Goal: Task Accomplishment & Management: Use online tool/utility

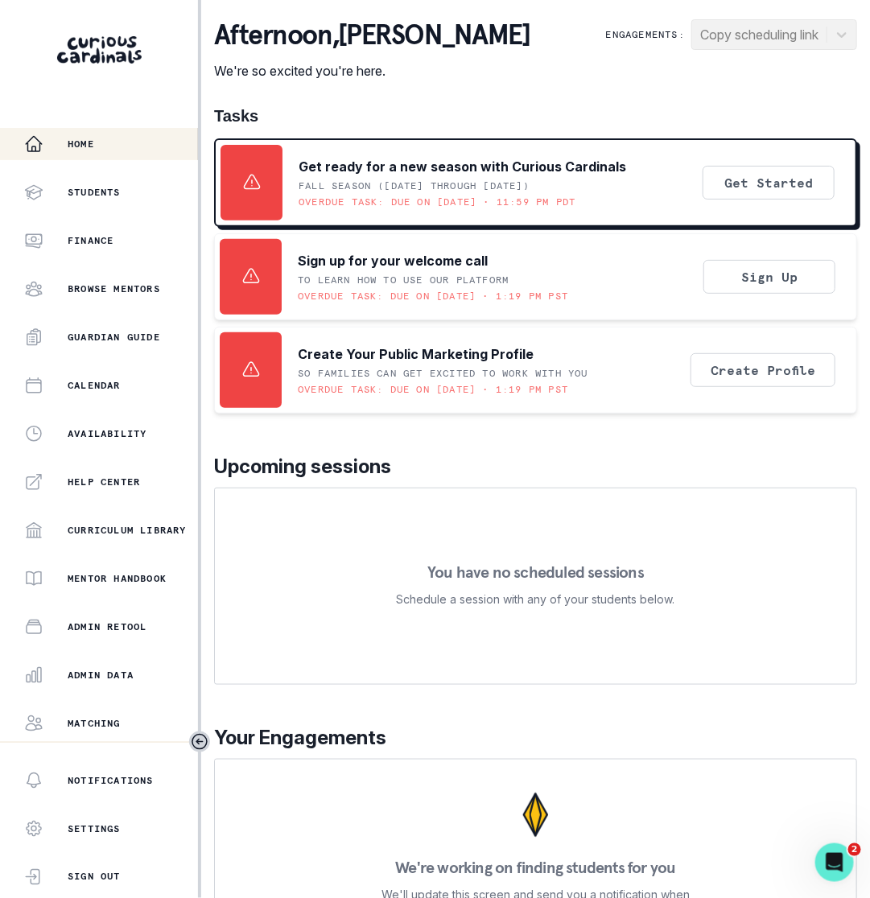
scroll to position [93, 0]
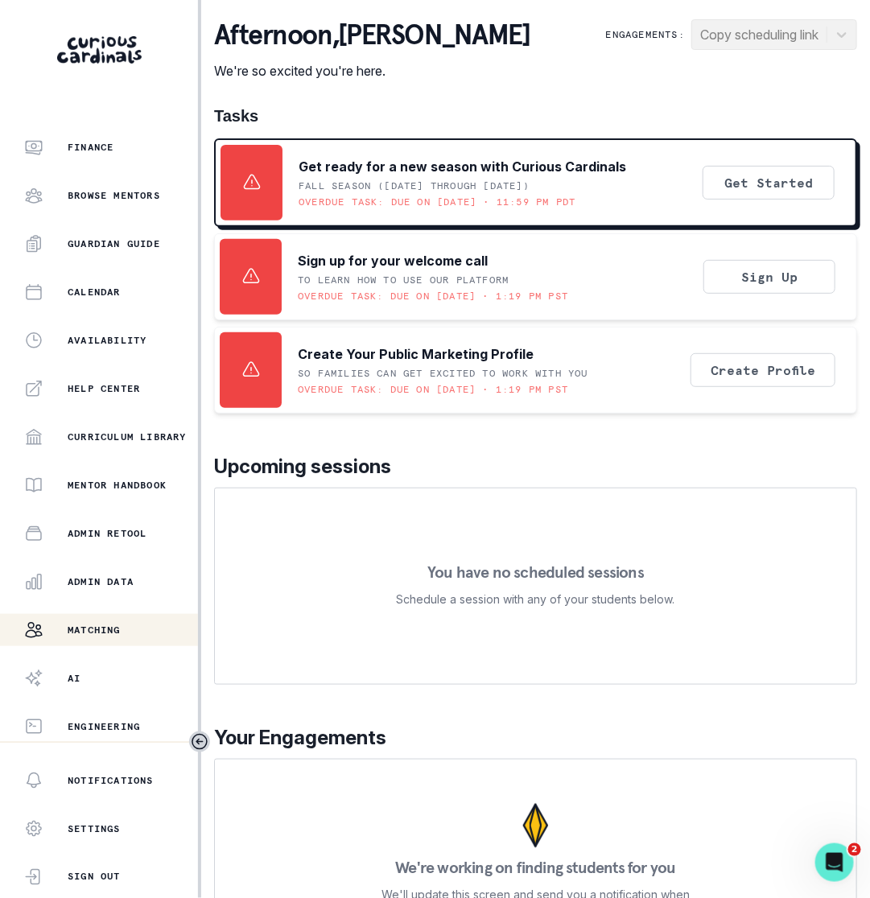
click at [82, 627] on p "Matching" at bounding box center [94, 630] width 53 height 13
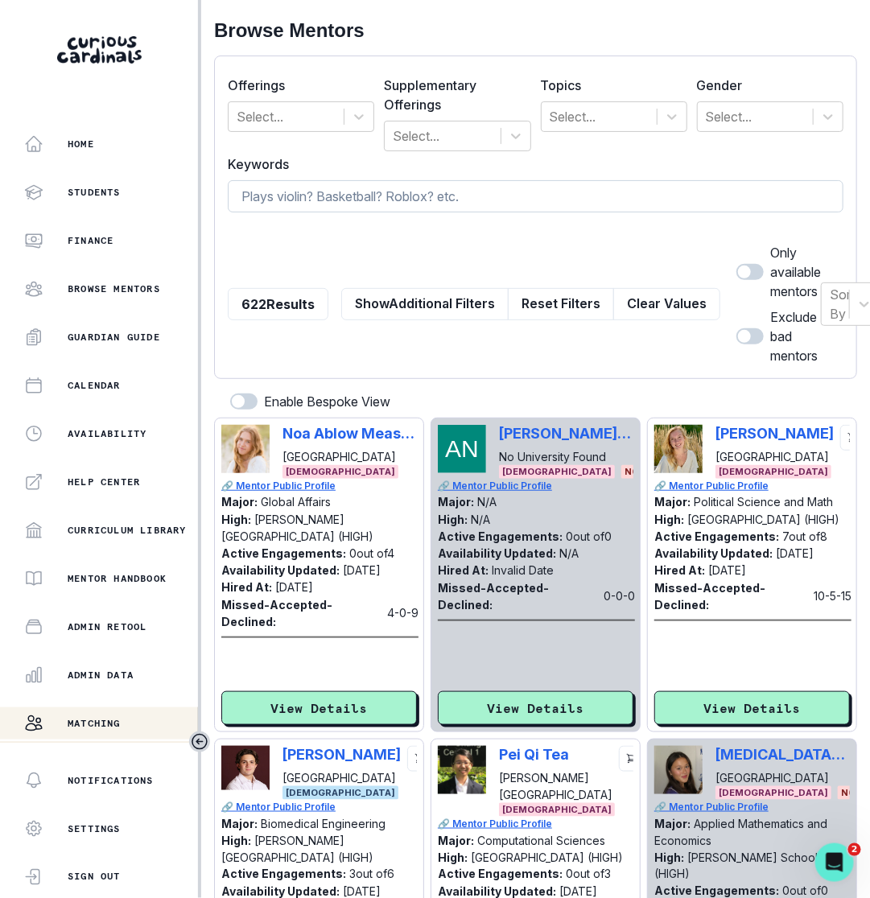
click at [595, 184] on input at bounding box center [536, 196] width 616 height 32
type input "songwriting"
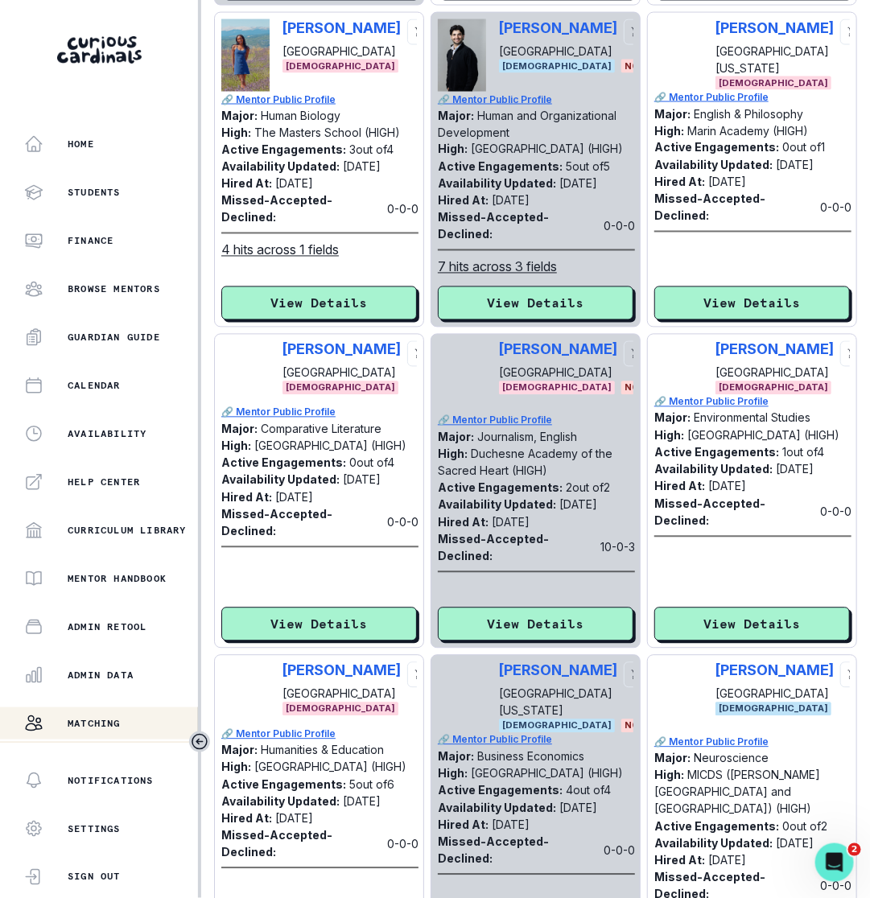
scroll to position [857, 0]
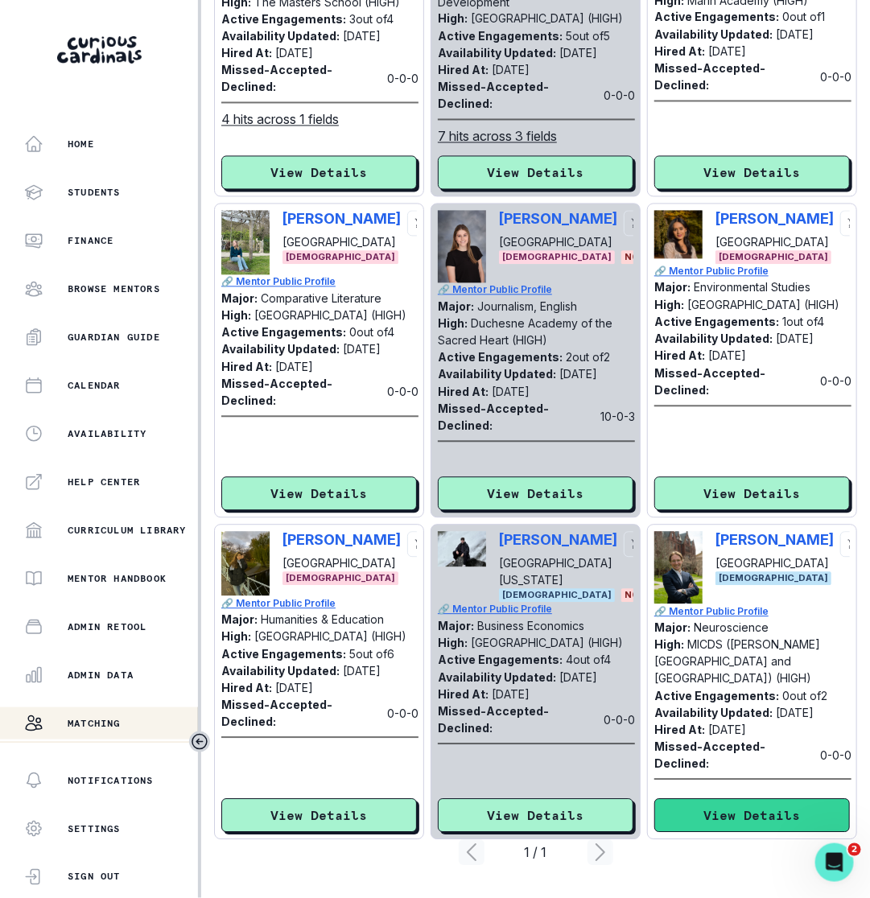
click at [723, 814] on button "View Details" at bounding box center [752, 816] width 196 height 34
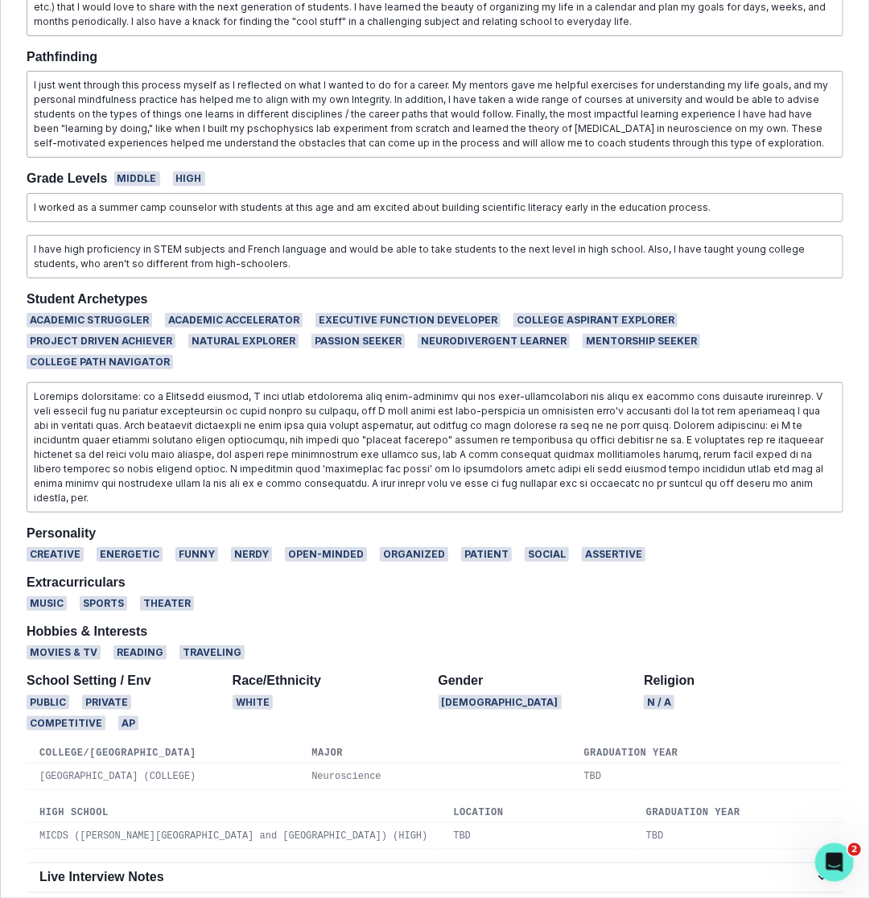
scroll to position [0, 0]
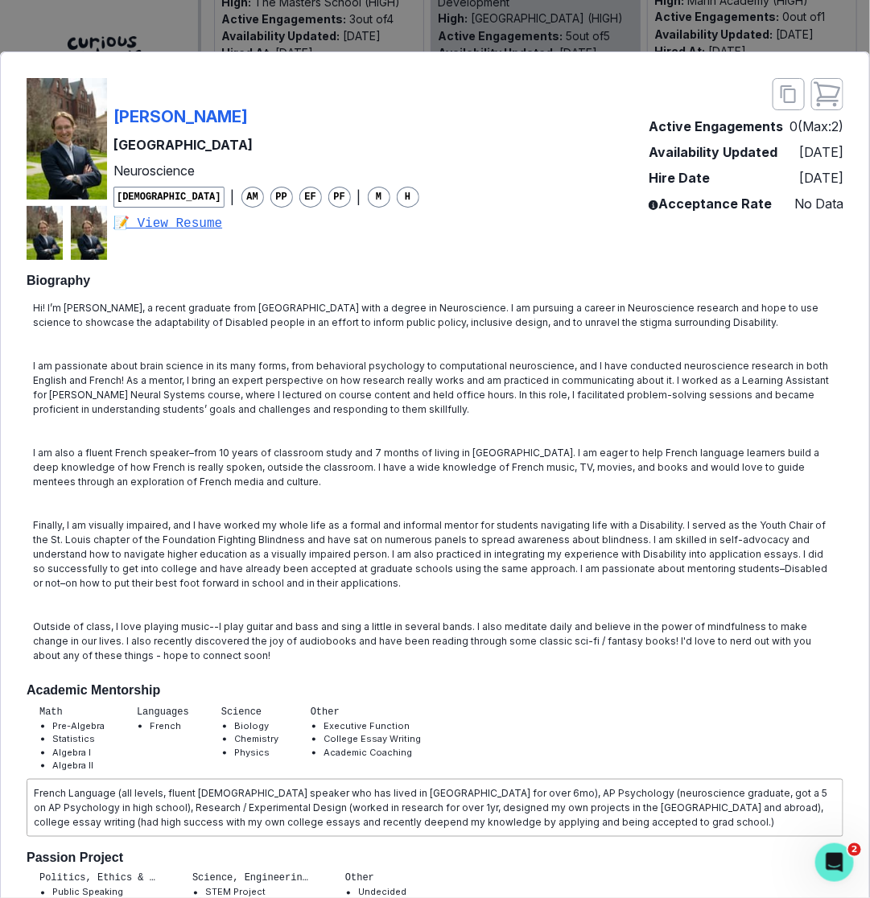
click at [455, 27] on div "[PERSON_NAME] Brown University Neuroscience [DEMOGRAPHIC_DATA] | AM PP EF PF | …" at bounding box center [435, 449] width 870 height 898
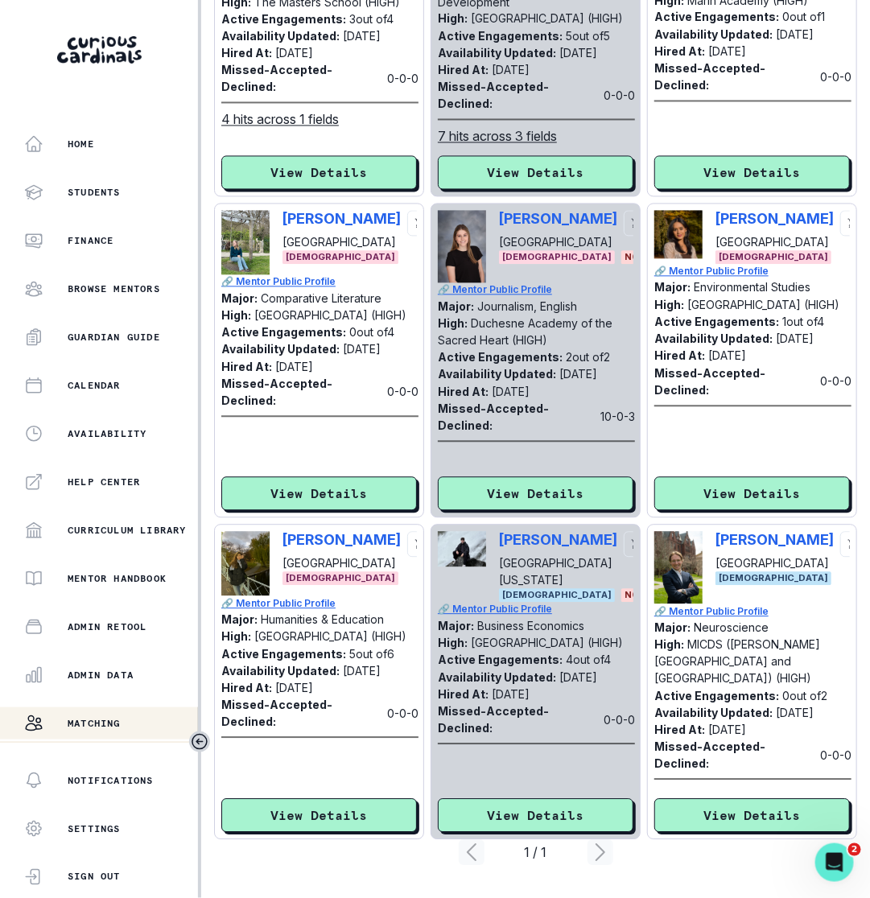
click at [645, 782] on div "[PERSON_NAME] [GEOGRAPHIC_DATA] [DEMOGRAPHIC_DATA] No New Opps 🔗 Mentor Public …" at bounding box center [535, 200] width 643 height 1279
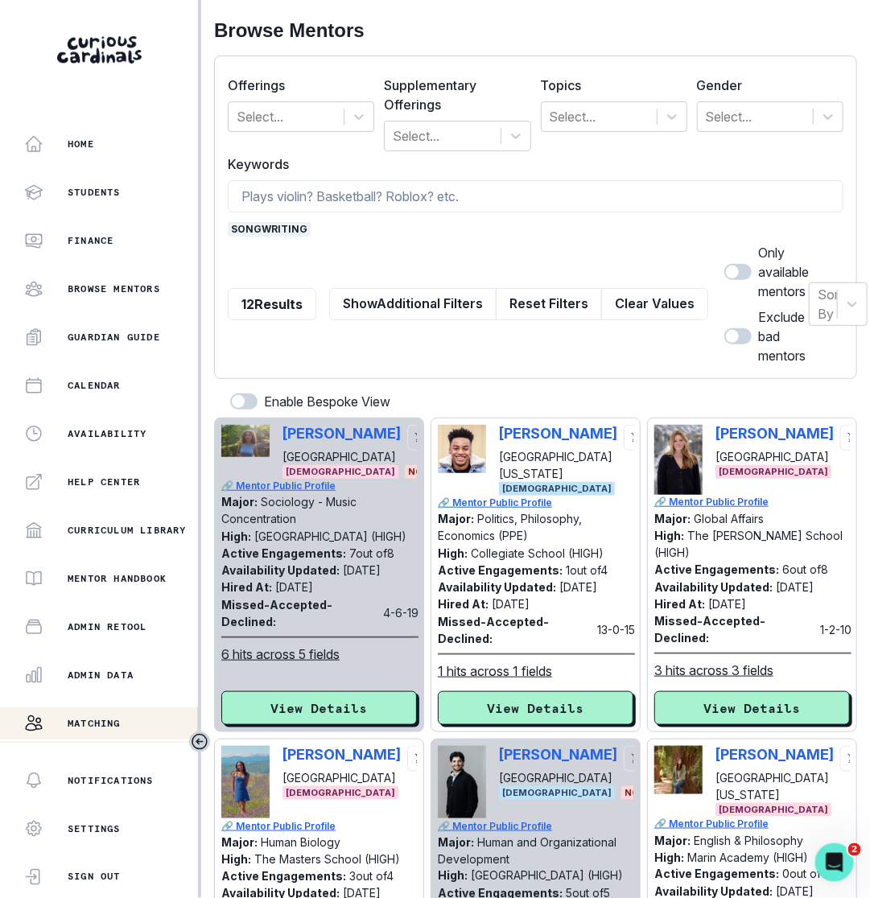
click at [281, 233] on span "songwriting" at bounding box center [269, 229] width 83 height 14
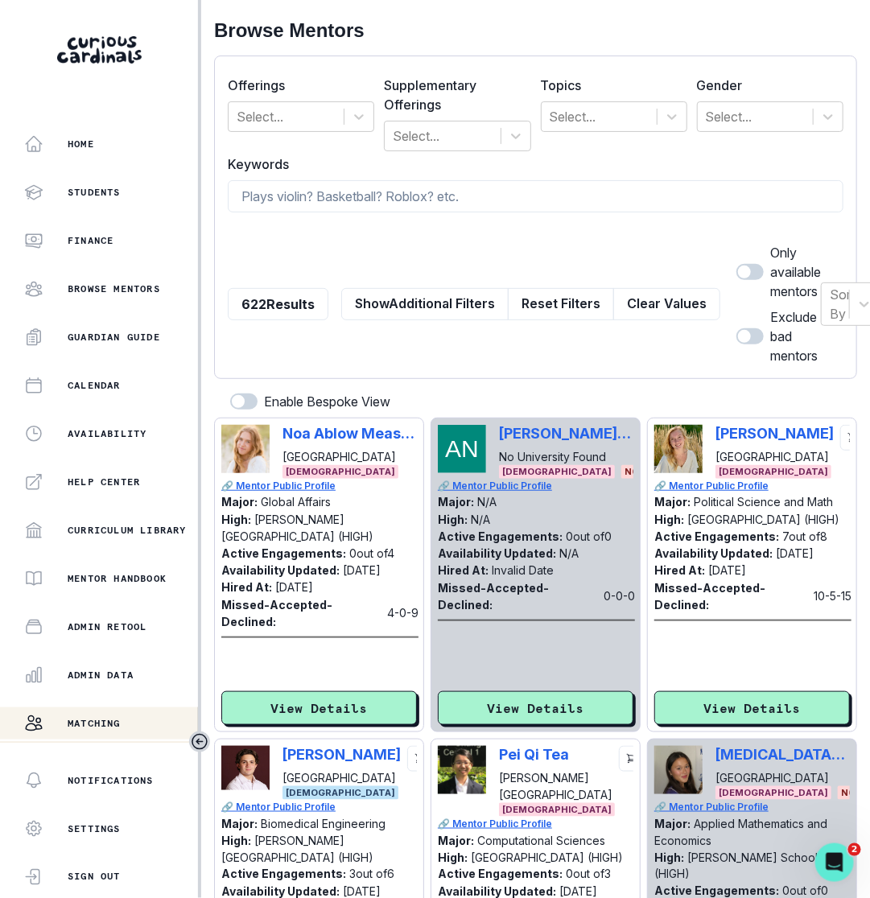
click at [313, 212] on form "Offerings Select... Supplementary Offerings Select... Topics Select... Gender S…" at bounding box center [536, 217] width 616 height 296
click at [323, 199] on input at bounding box center [536, 196] width 616 height 32
type input "public speaking"
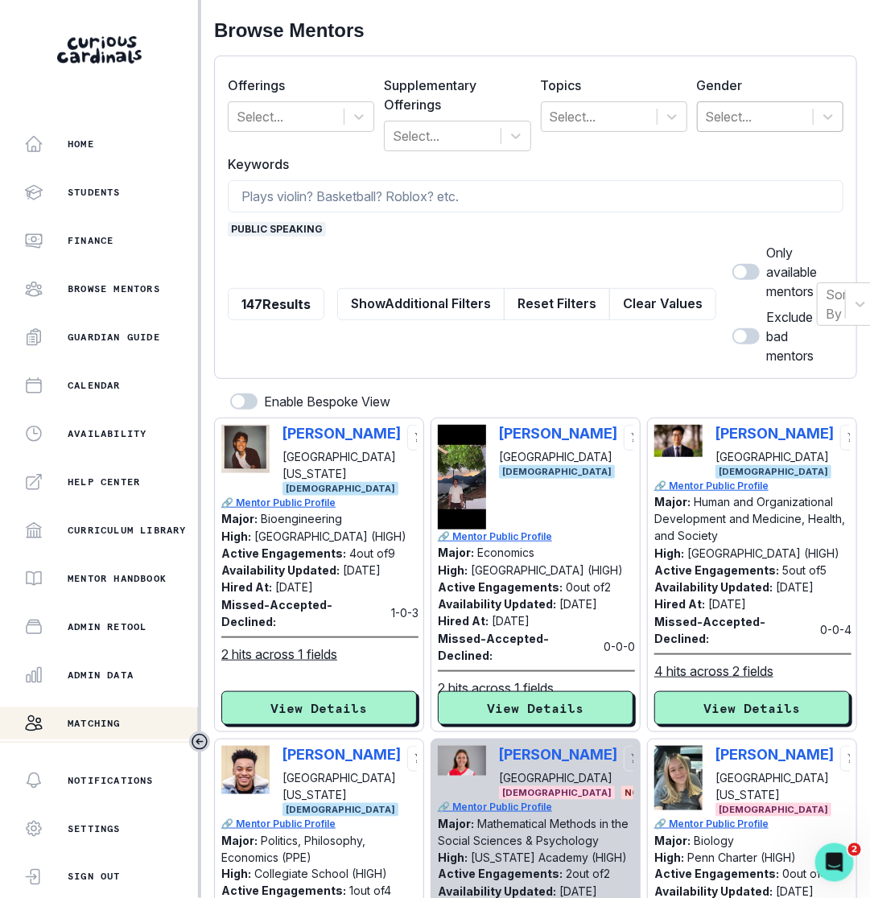
click at [723, 112] on div at bounding box center [755, 116] width 99 height 23
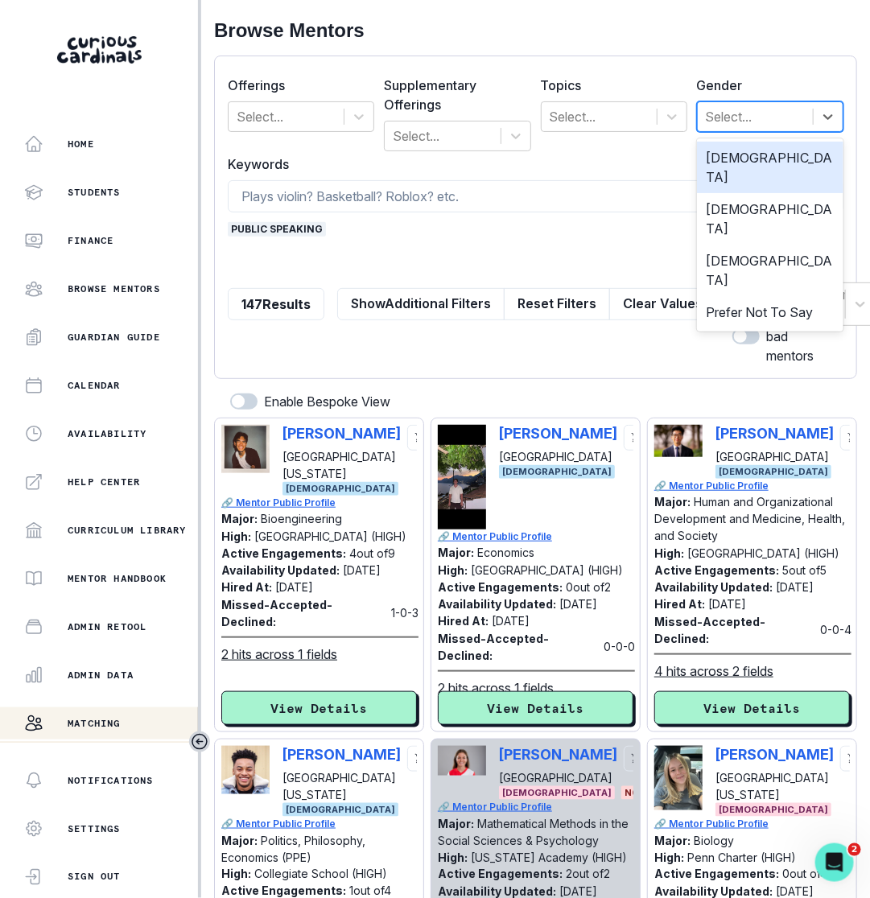
click at [743, 159] on div "[DEMOGRAPHIC_DATA]" at bounding box center [770, 167] width 146 height 51
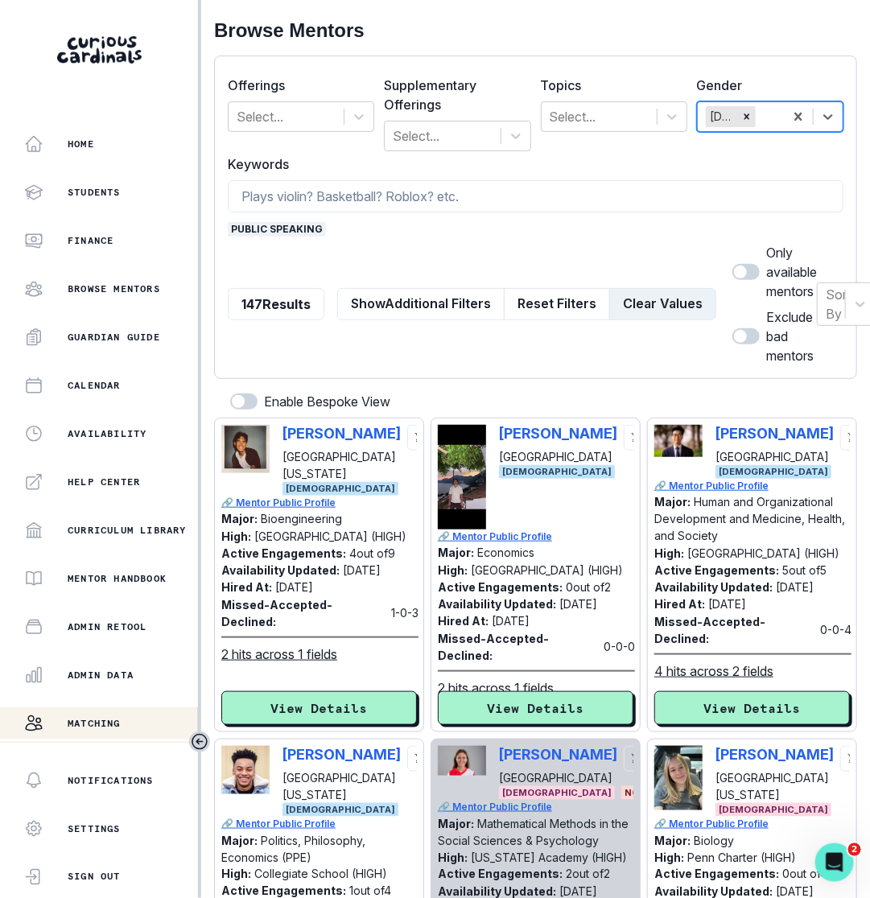
scroll to position [0, 46]
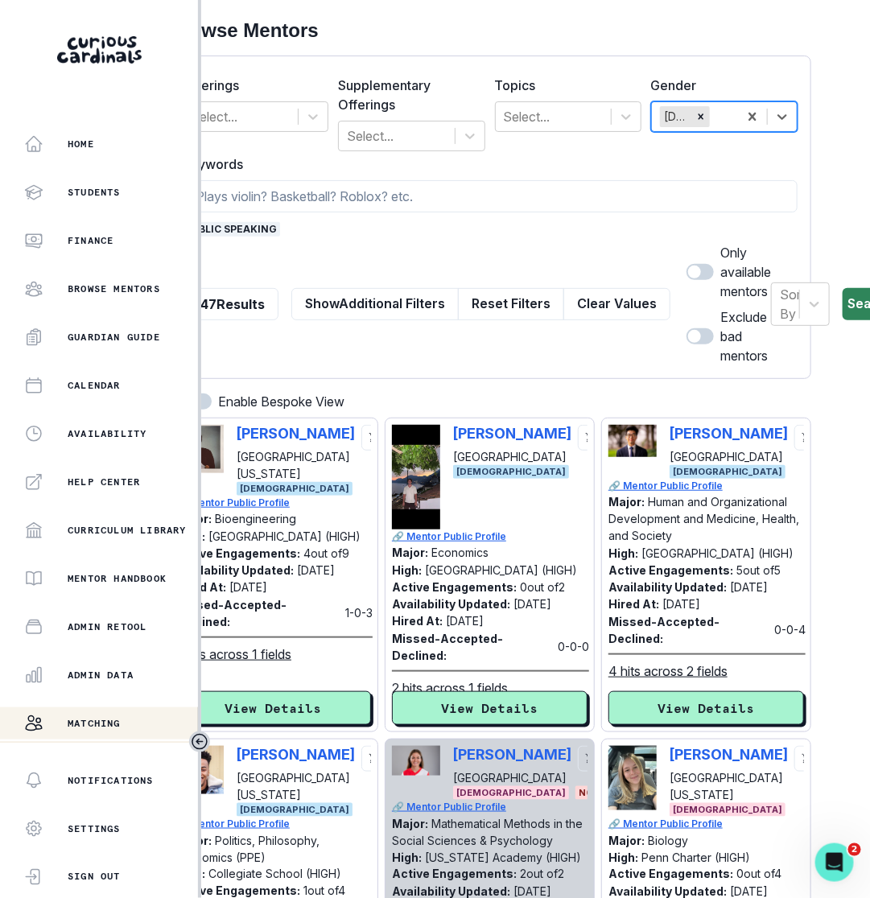
click at [842, 303] on button "Search" at bounding box center [869, 304] width 55 height 32
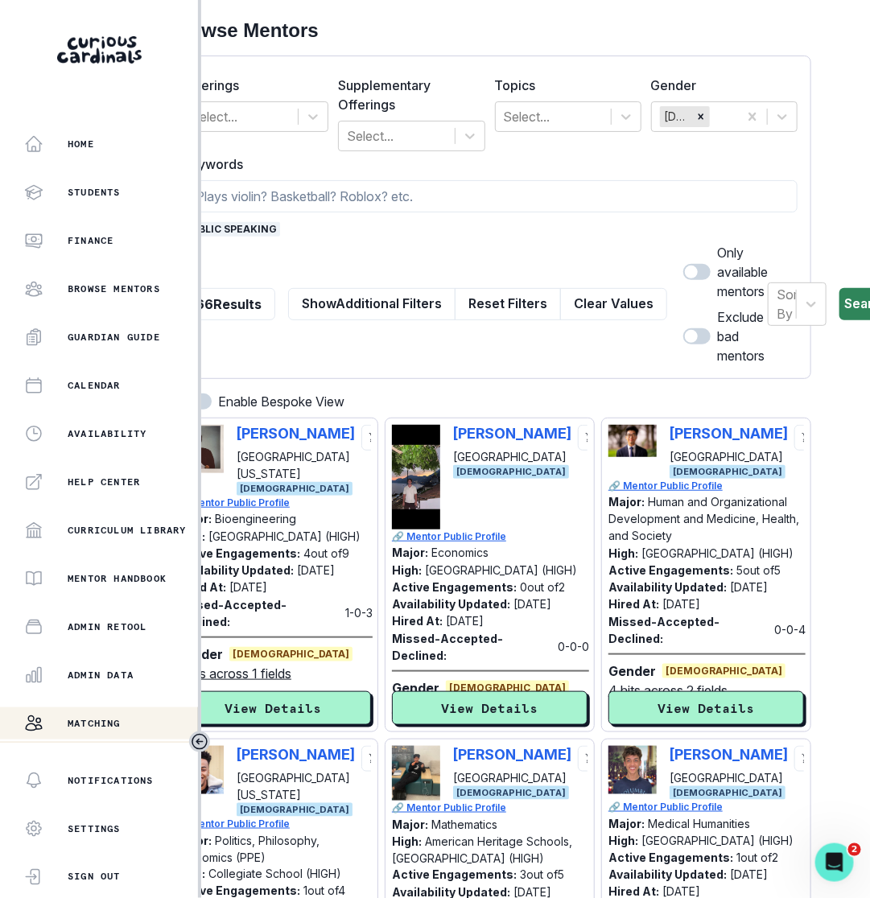
scroll to position [0, 0]
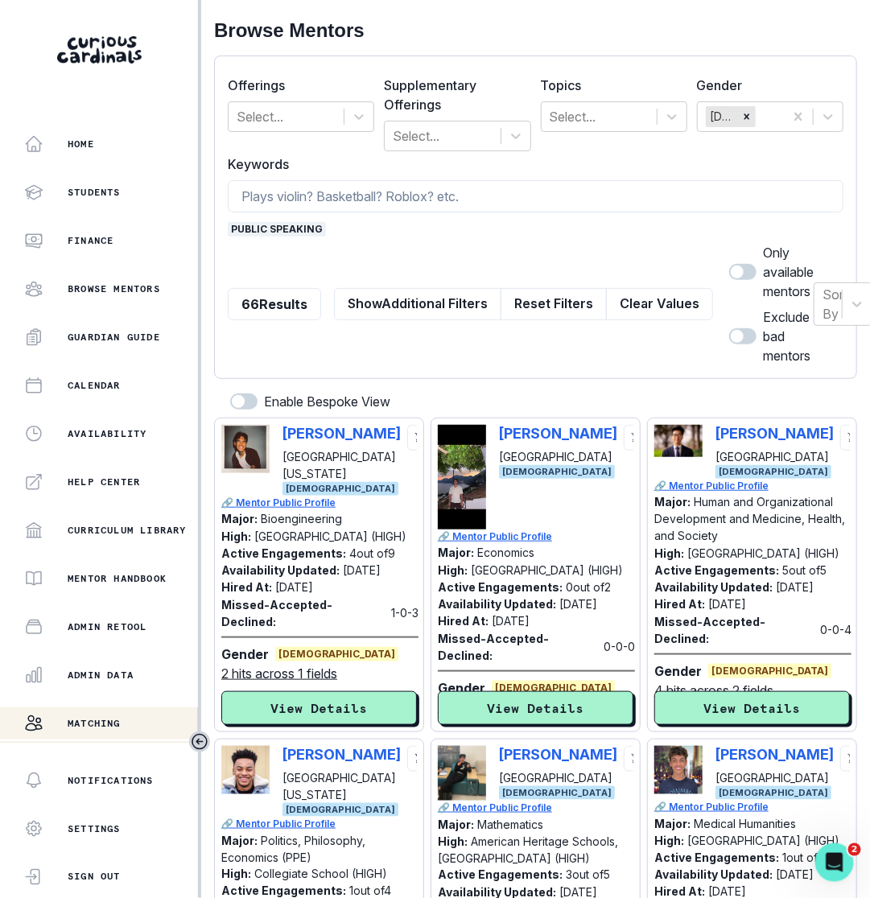
click at [729, 270] on span at bounding box center [742, 272] width 27 height 16
click at [728, 264] on input "checkbox" at bounding box center [728, 263] width 1 height 1
checkbox input "true"
click at [731, 337] on span at bounding box center [737, 336] width 13 height 13
click at [728, 328] on input "checkbox" at bounding box center [728, 327] width 1 height 1
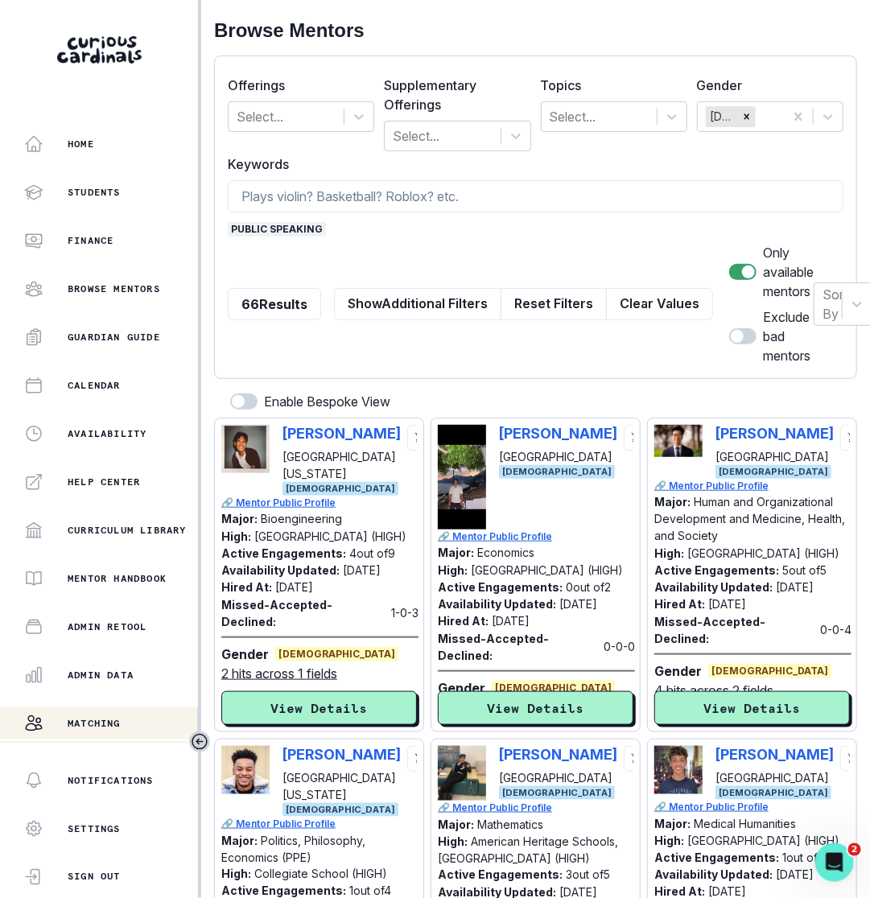
checkbox input "true"
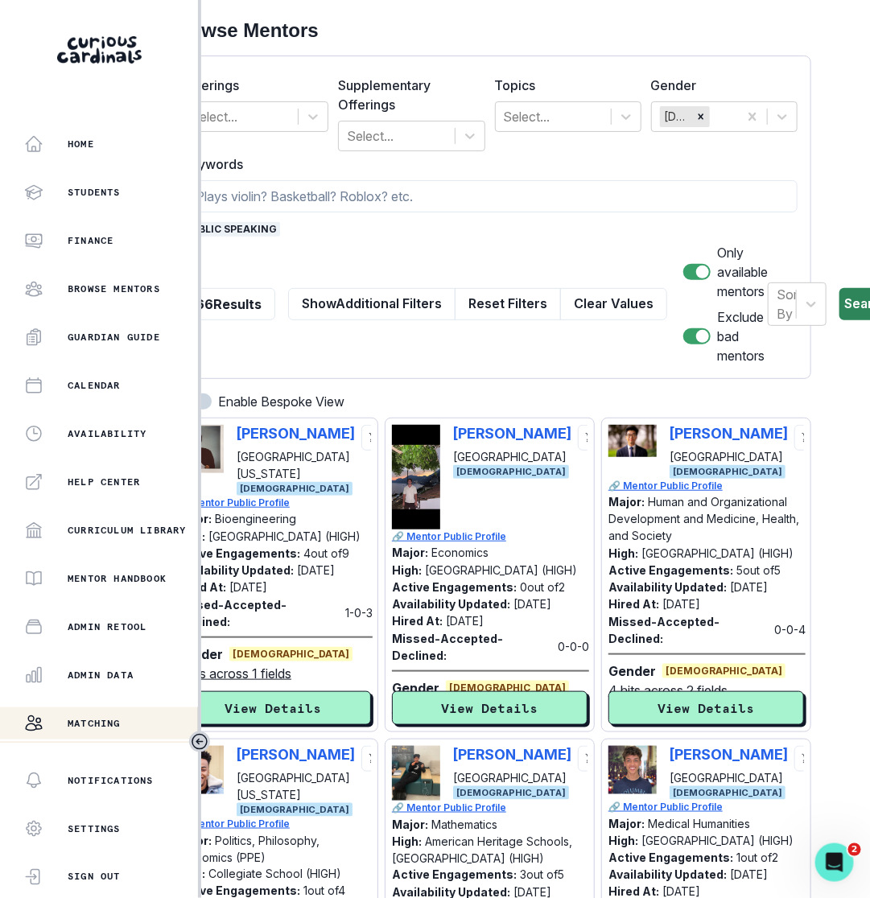
click at [839, 310] on button "Search" at bounding box center [866, 304] width 55 height 32
click at [845, 307] on button "Search" at bounding box center [865, 304] width 55 height 32
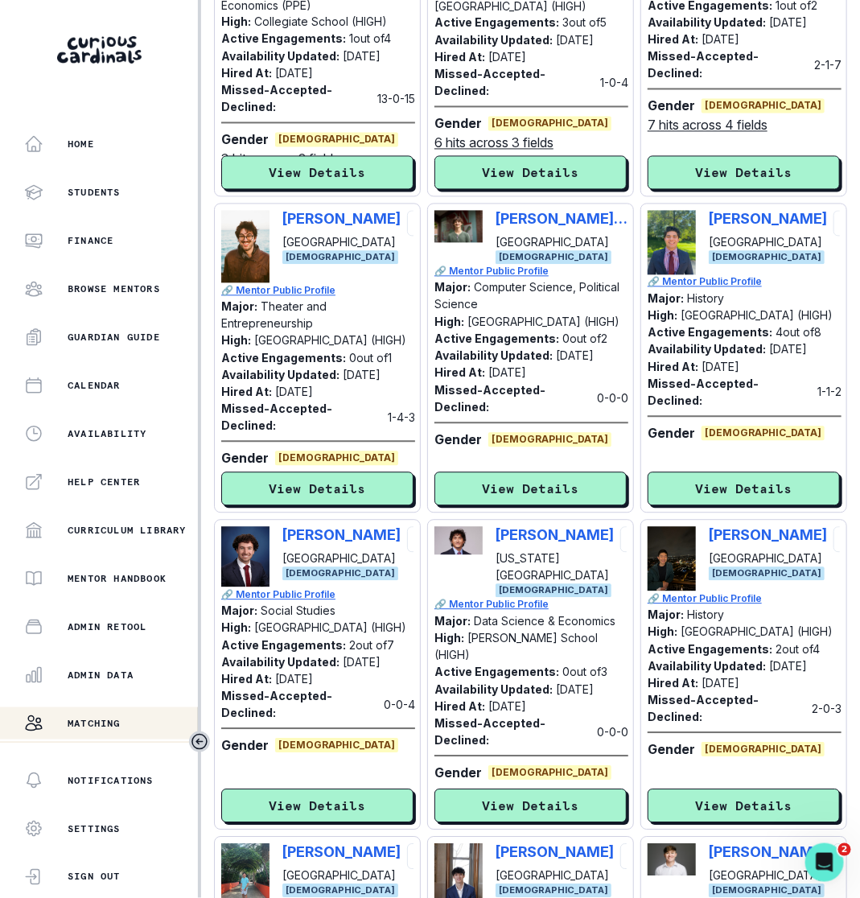
scroll to position [842, 0]
